Goal: Task Accomplishment & Management: Manage account settings

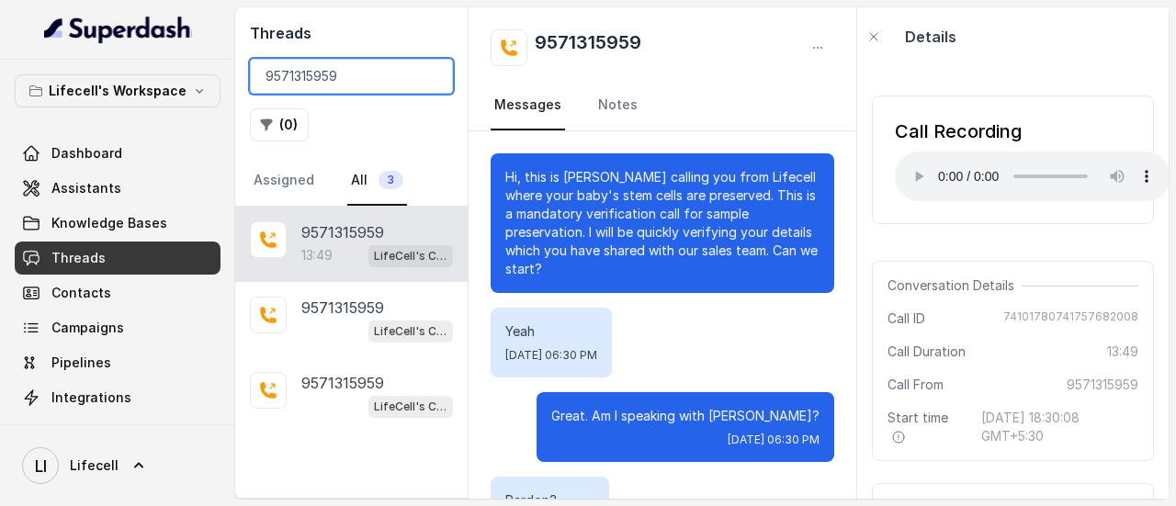
scroll to position [7354, 0]
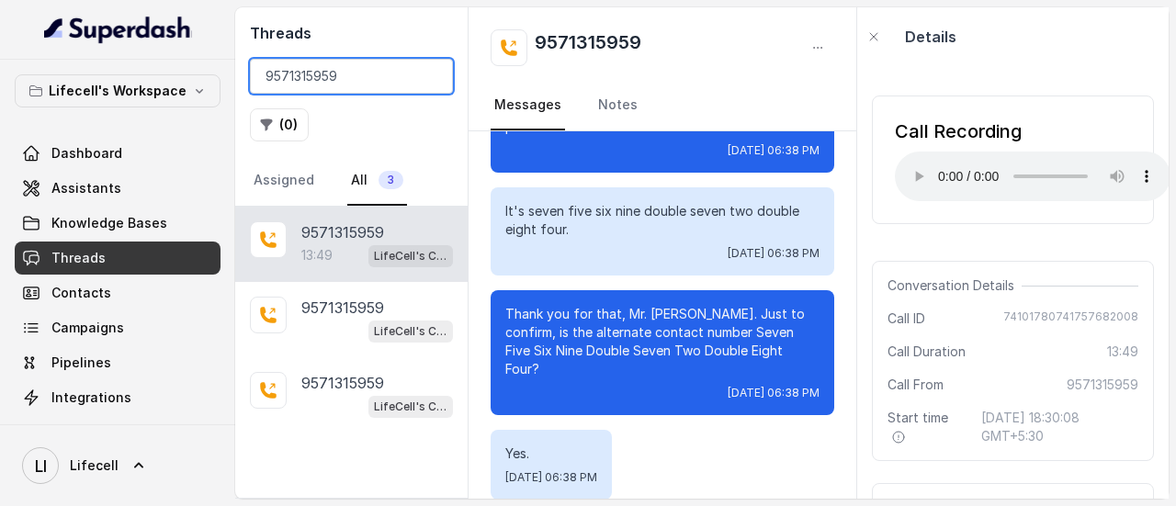
drag, startPoint x: 0, startPoint y: 0, endPoint x: 349, endPoint y: 76, distance: 357.4
click at [349, 76] on input "9571315959" at bounding box center [351, 76] width 203 height 35
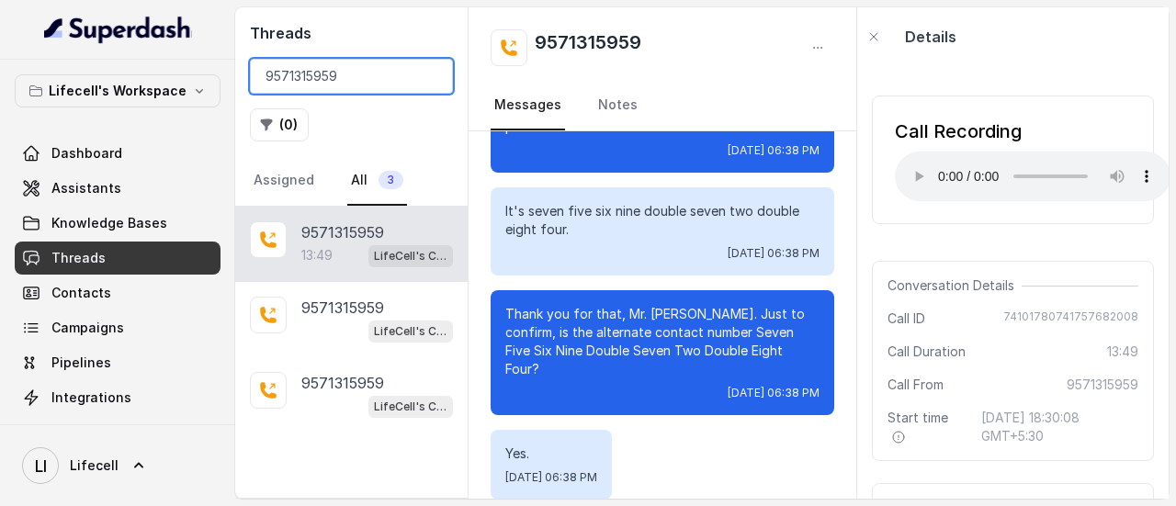
paste input "8074962420"
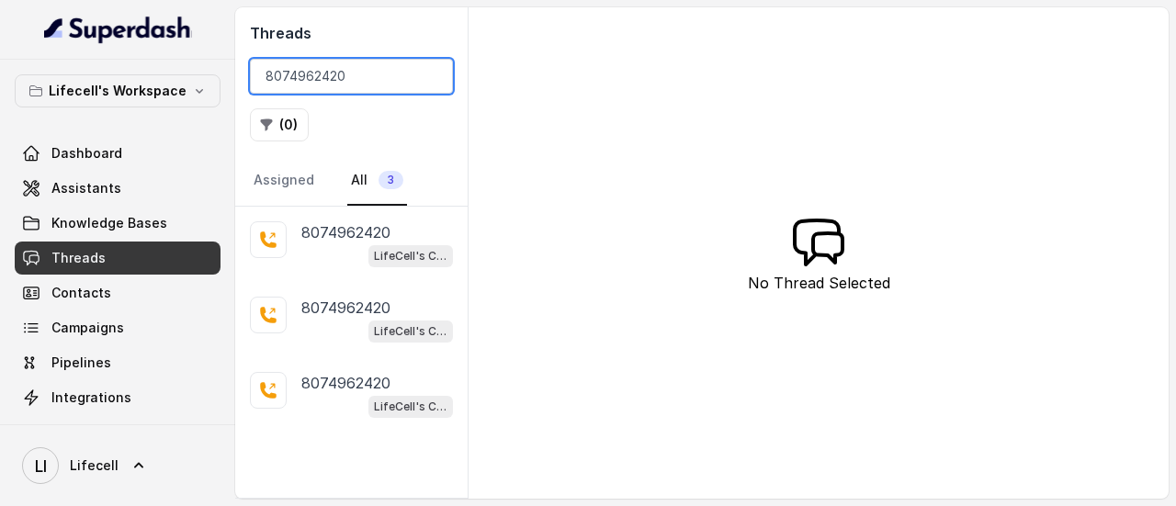
click at [346, 78] on input "8074962420" at bounding box center [351, 76] width 203 height 35
paste input "9571315959"
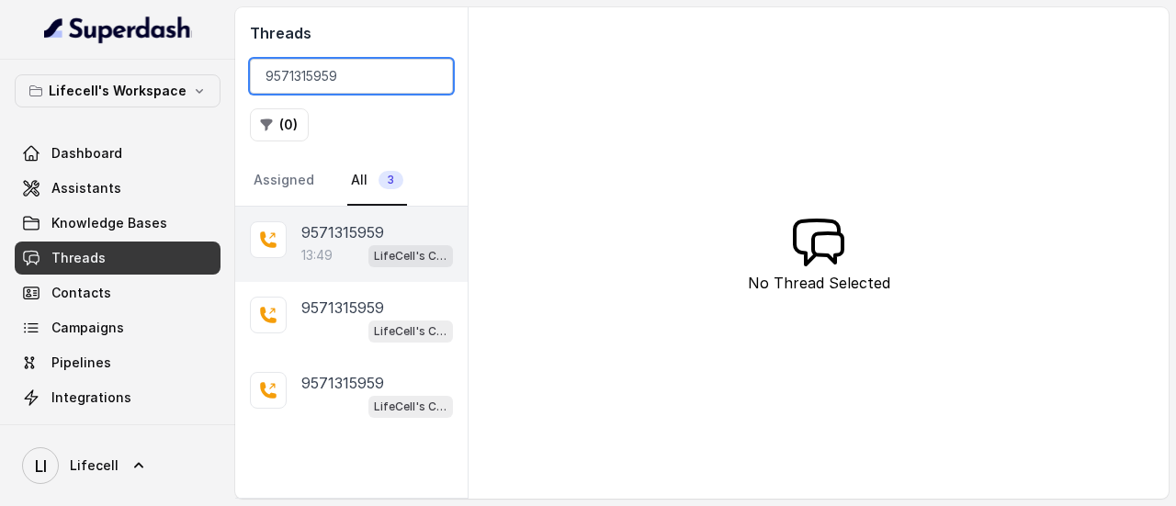
type input "9571315959"
click at [369, 259] on span "LifeCell's Call Assistant" at bounding box center [410, 256] width 85 height 22
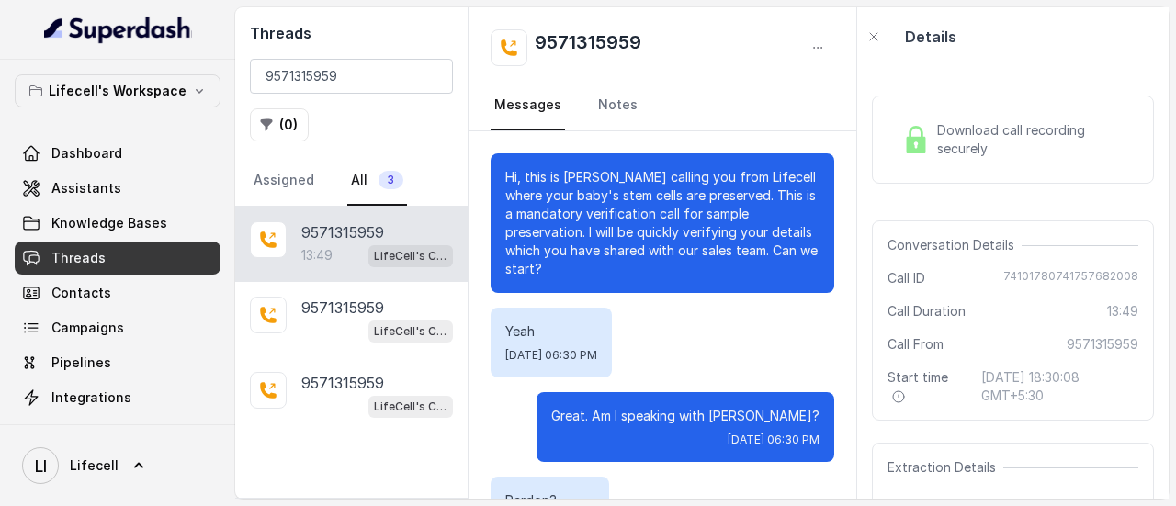
scroll to position [13144, 0]
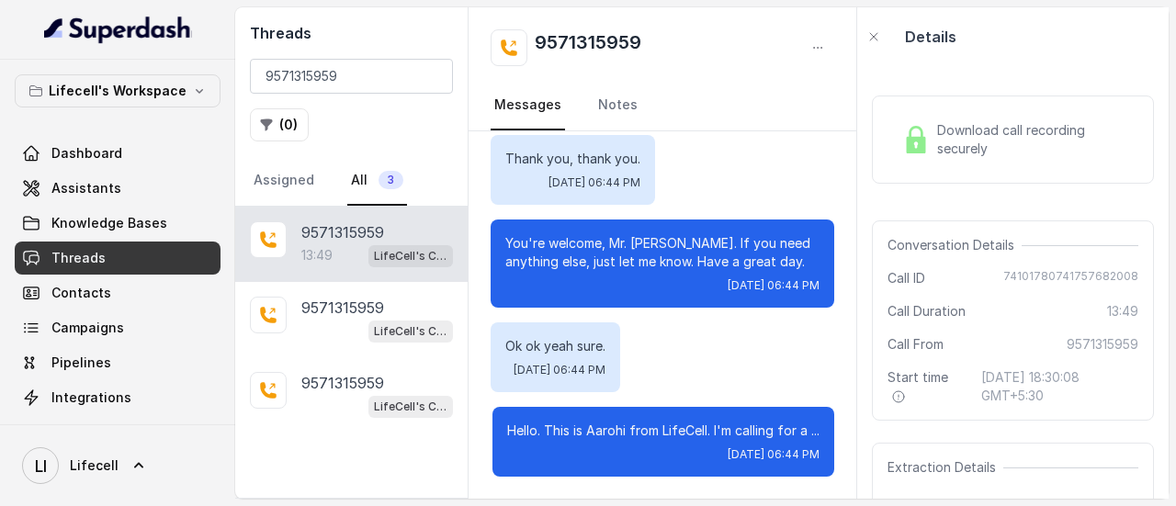
click at [1079, 275] on span "74101780741757682008" at bounding box center [1070, 278] width 135 height 18
copy span "74101780741757682008"
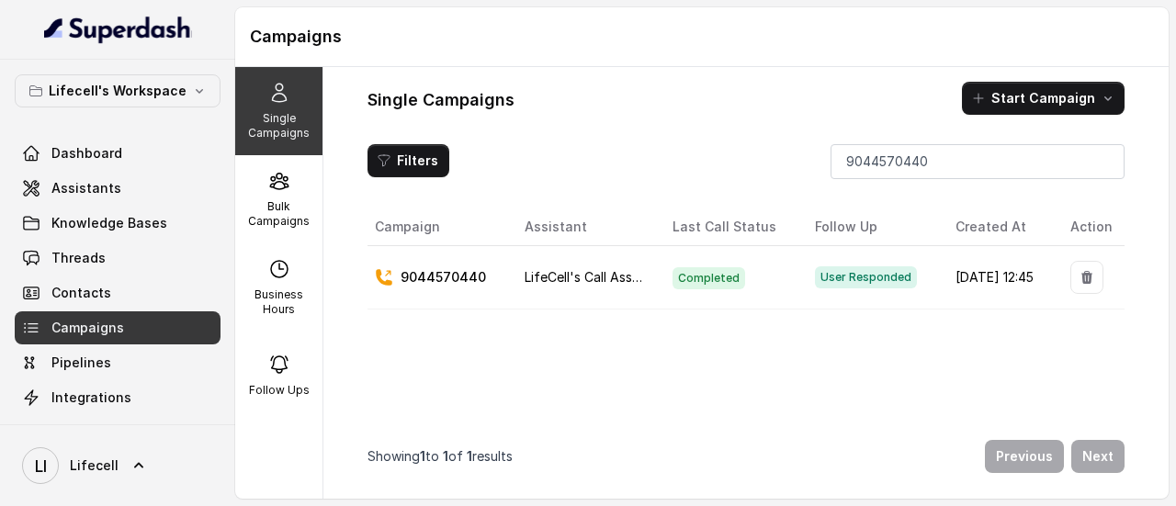
click at [851, 163] on input "9044570440" at bounding box center [978, 161] width 294 height 35
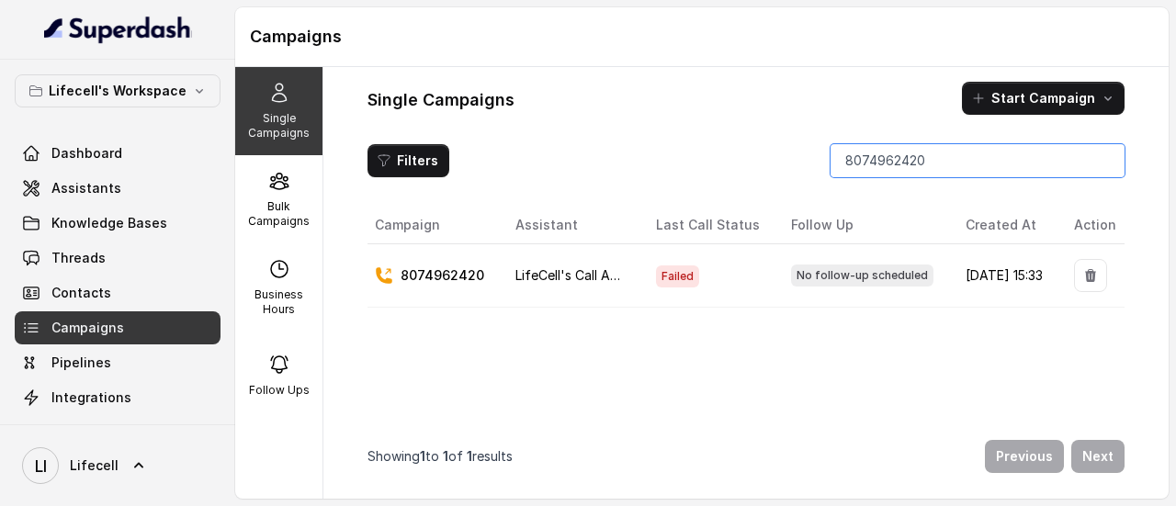
click at [886, 163] on input "8074962420" at bounding box center [978, 160] width 294 height 33
paste input "9571315959"
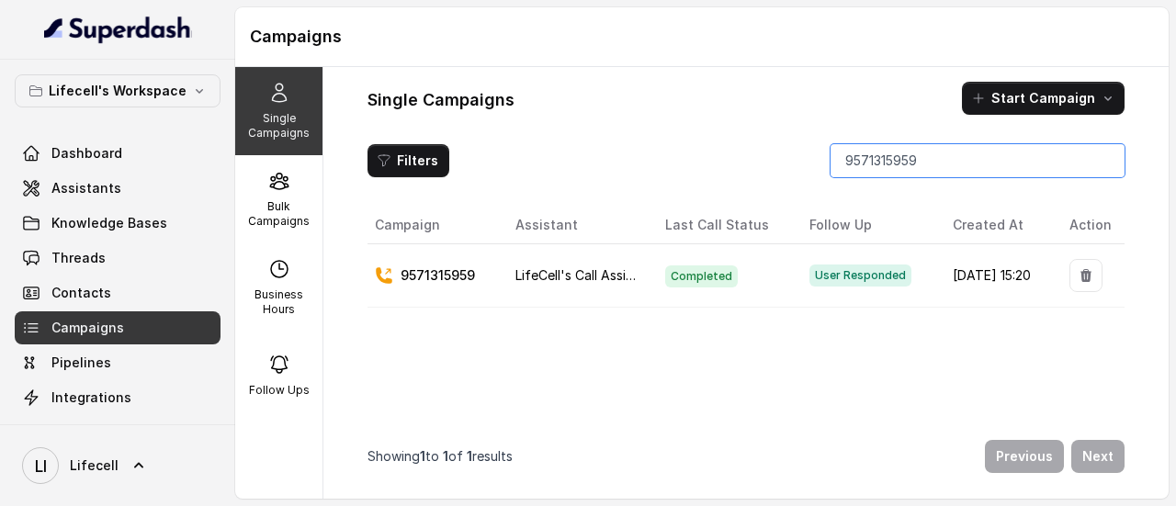
click at [960, 175] on input "9571315959" at bounding box center [978, 160] width 294 height 33
paste input "6877a61a7952b91eab00cdb5"
type input "6877a61a7952b91eab00cdb5"
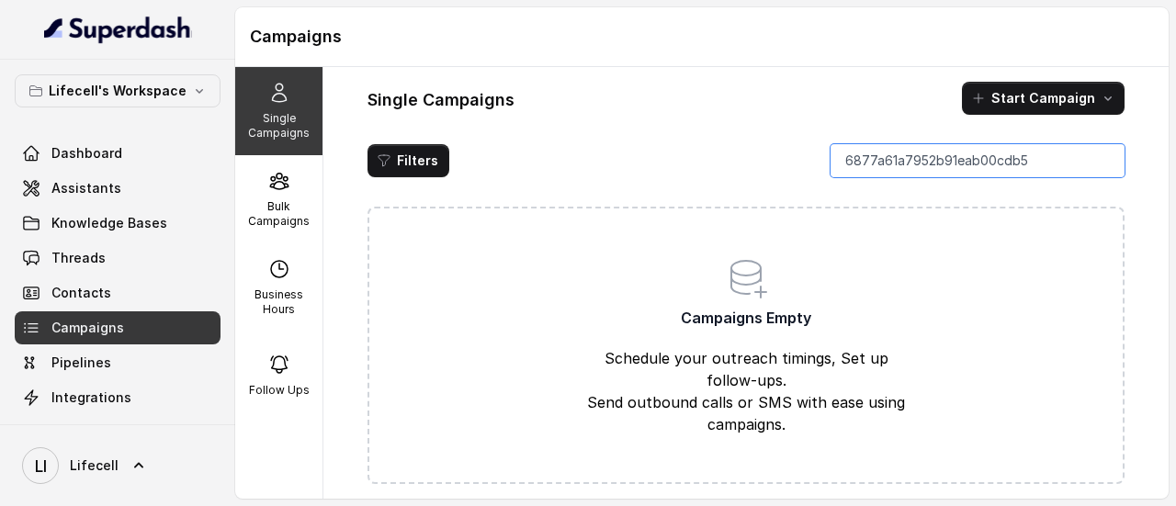
click at [1106, 167] on input "6877a61a7952b91eab00cdb5" at bounding box center [978, 160] width 294 height 33
click at [1102, 155] on input "6877a61a7952b91eab00cdb5" at bounding box center [978, 160] width 294 height 33
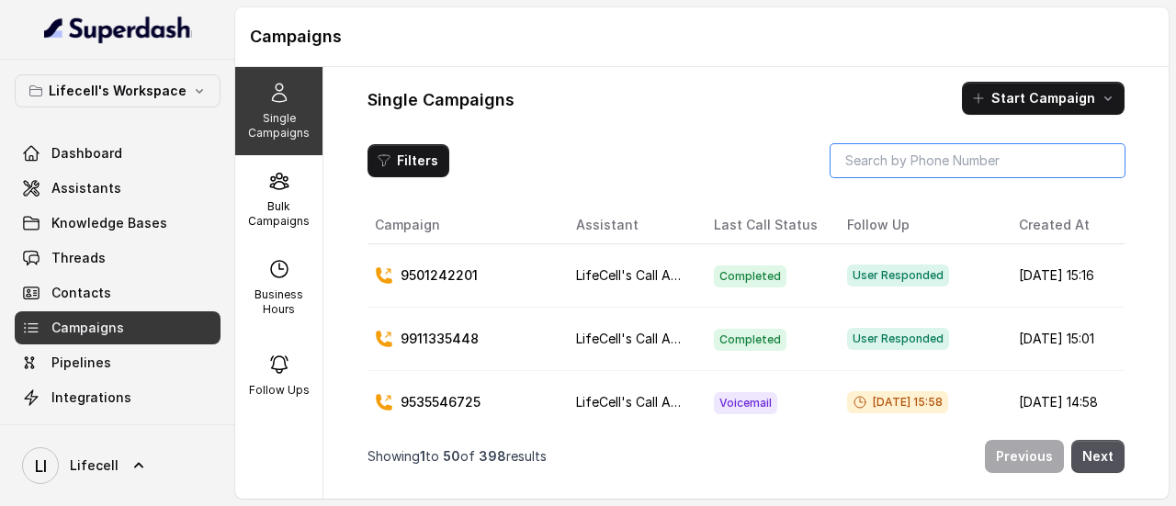
click at [887, 154] on input "search" at bounding box center [978, 160] width 294 height 33
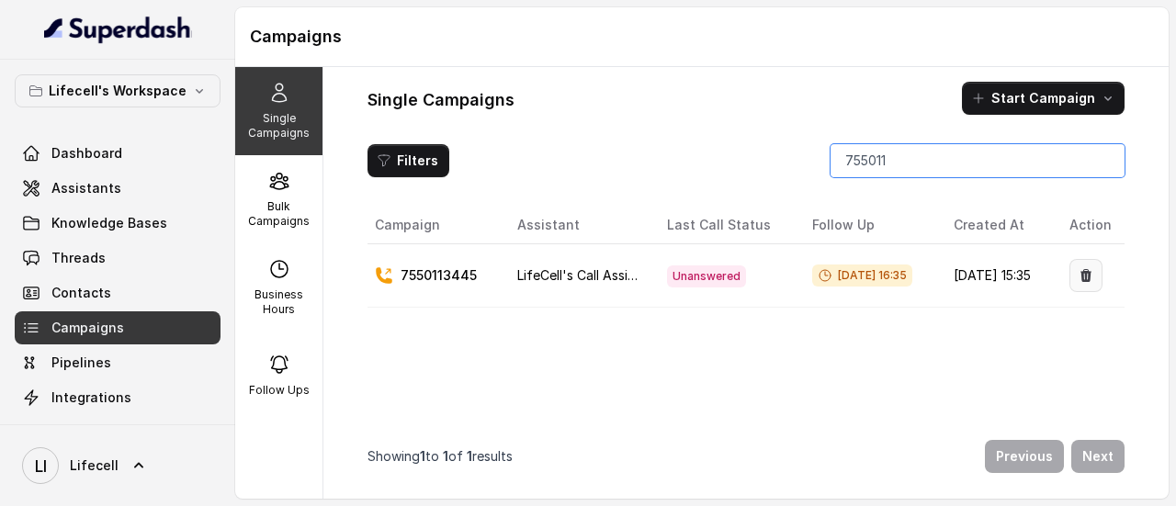
type input "755011"
click at [1086, 270] on icon "button" at bounding box center [1086, 277] width 15 height 15
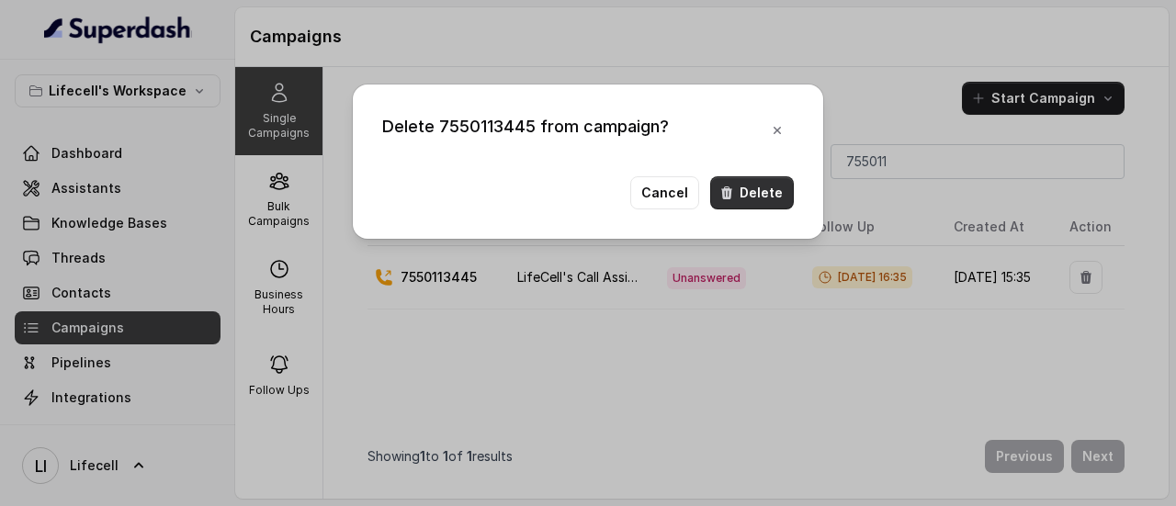
click at [756, 203] on button "Delete" at bounding box center [752, 192] width 84 height 33
